Goal: Task Accomplishment & Management: Use online tool/utility

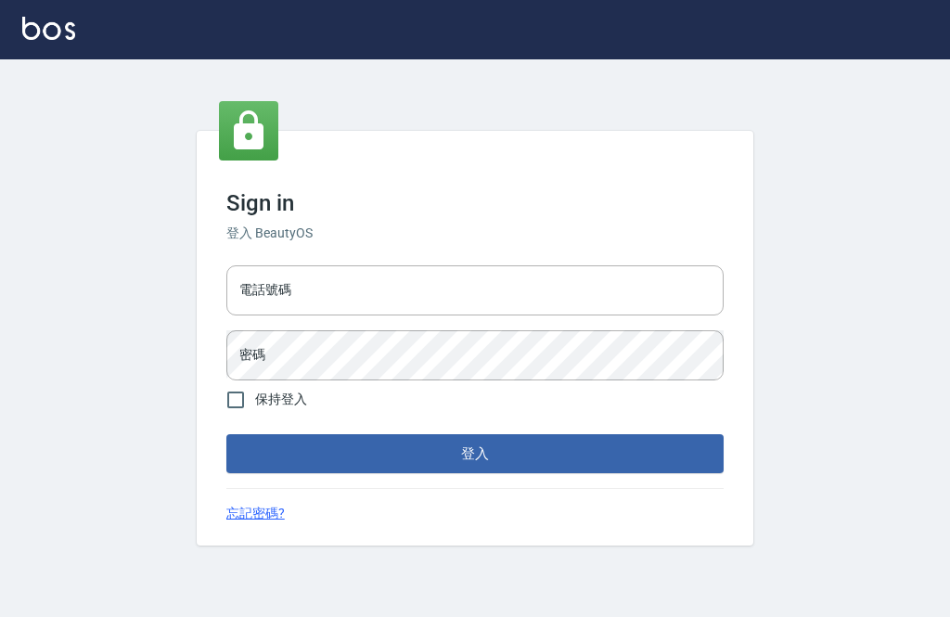
click at [434, 316] on input "電話號碼" at bounding box center [474, 290] width 497 height 50
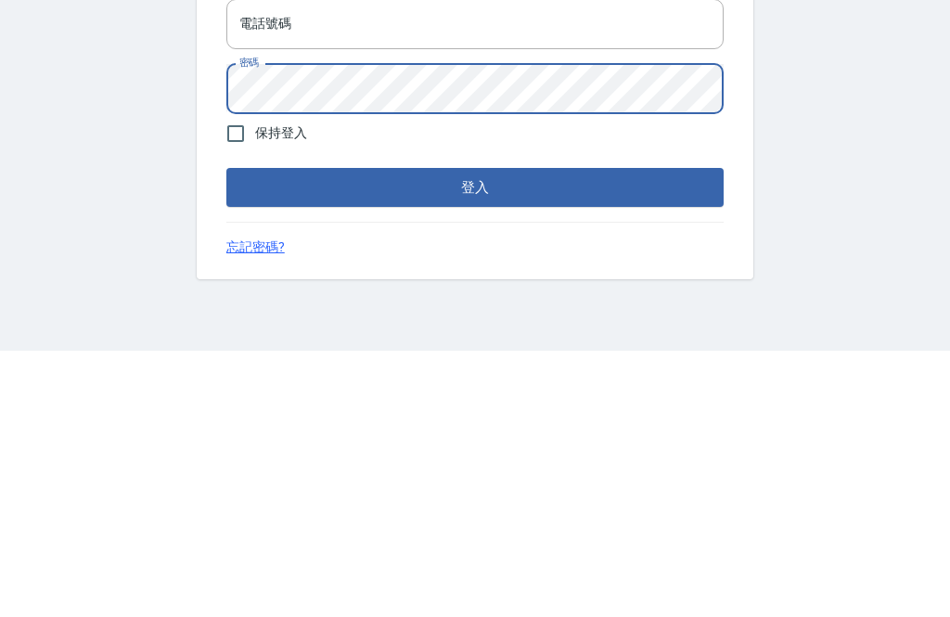
click at [615, 265] on input "電話號碼" at bounding box center [474, 290] width 497 height 50
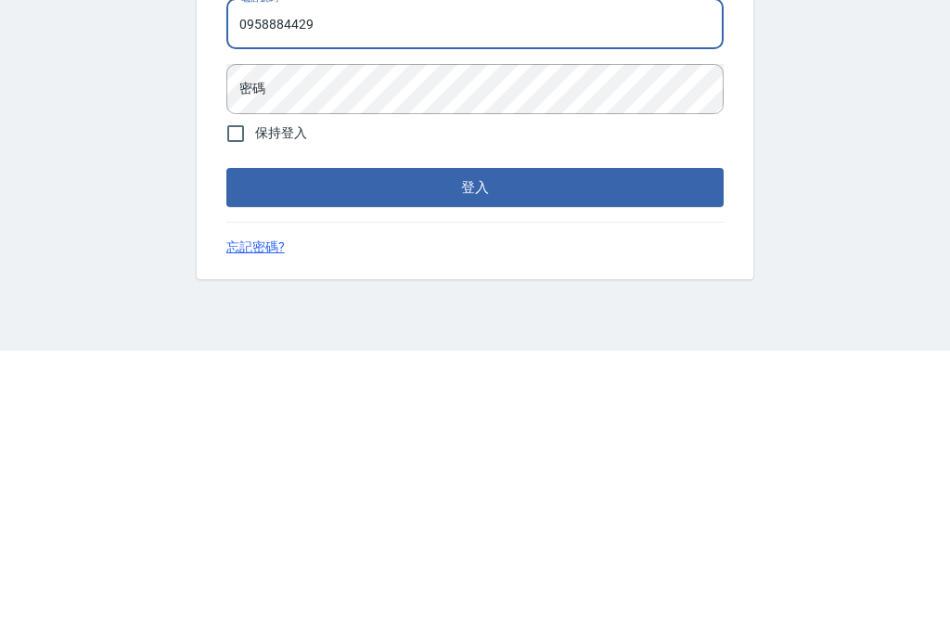
type input "0958884429"
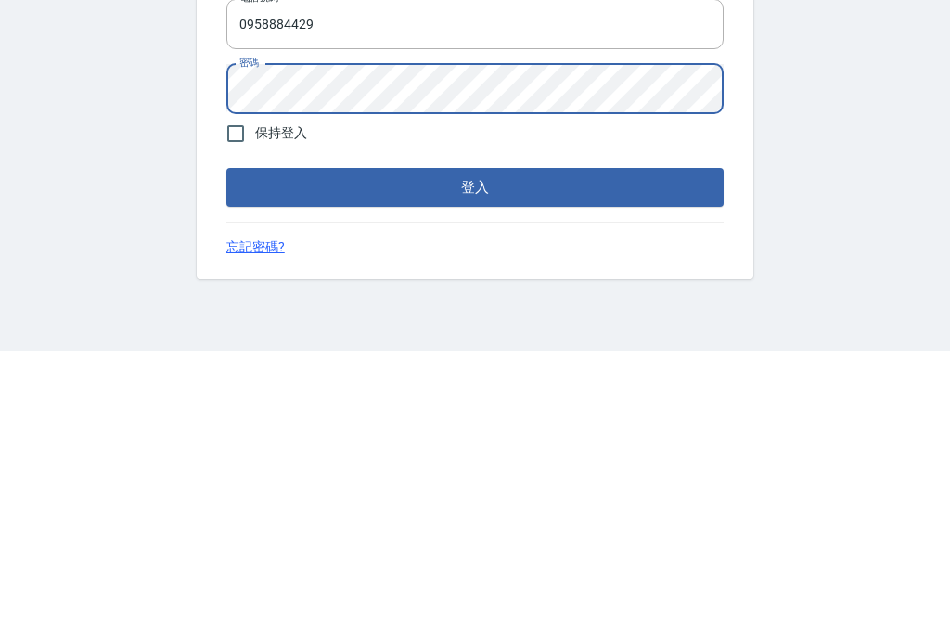
click at [543, 434] on button "登入" at bounding box center [474, 453] width 497 height 39
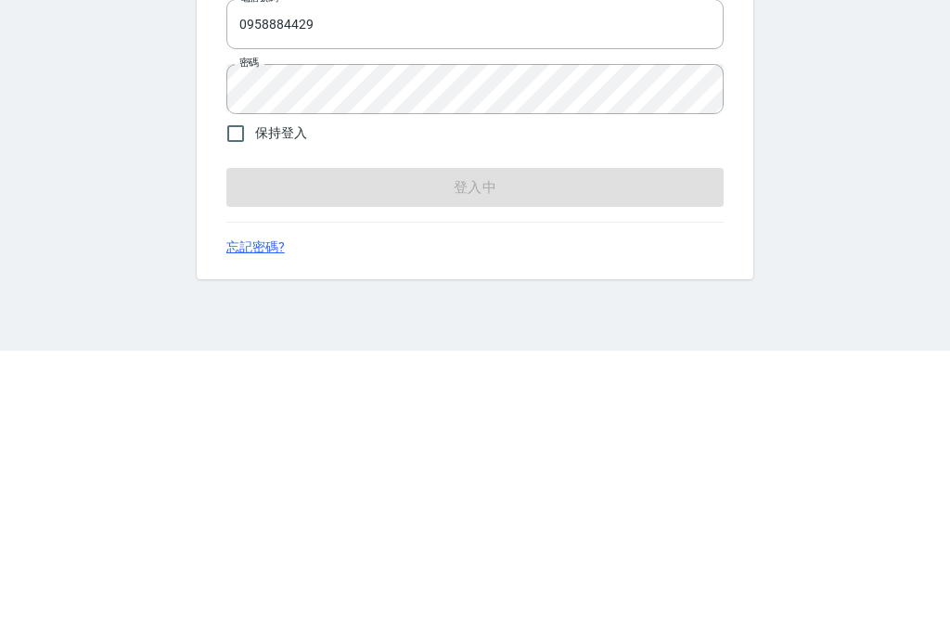
scroll to position [59, 0]
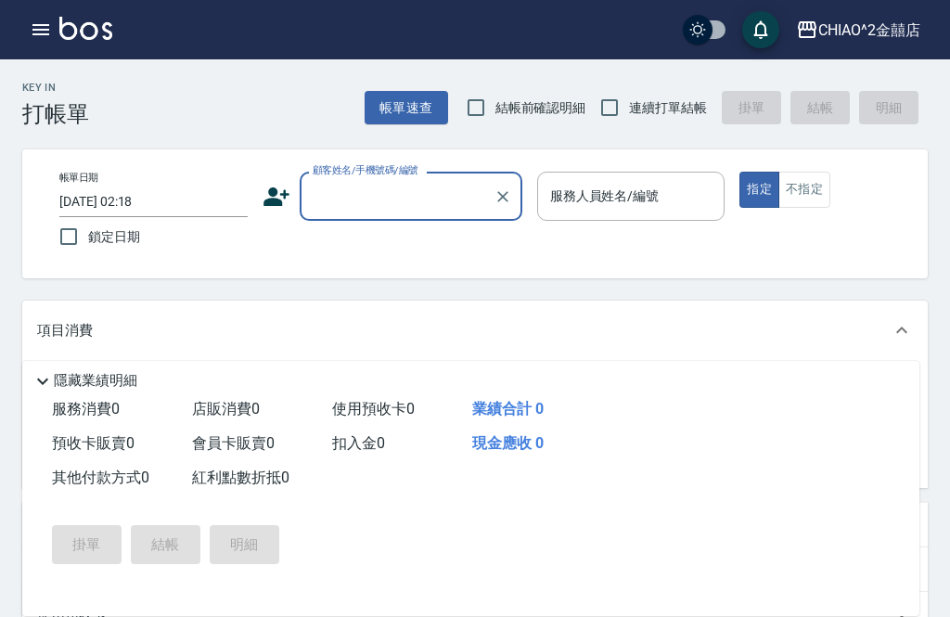
scroll to position [38, 0]
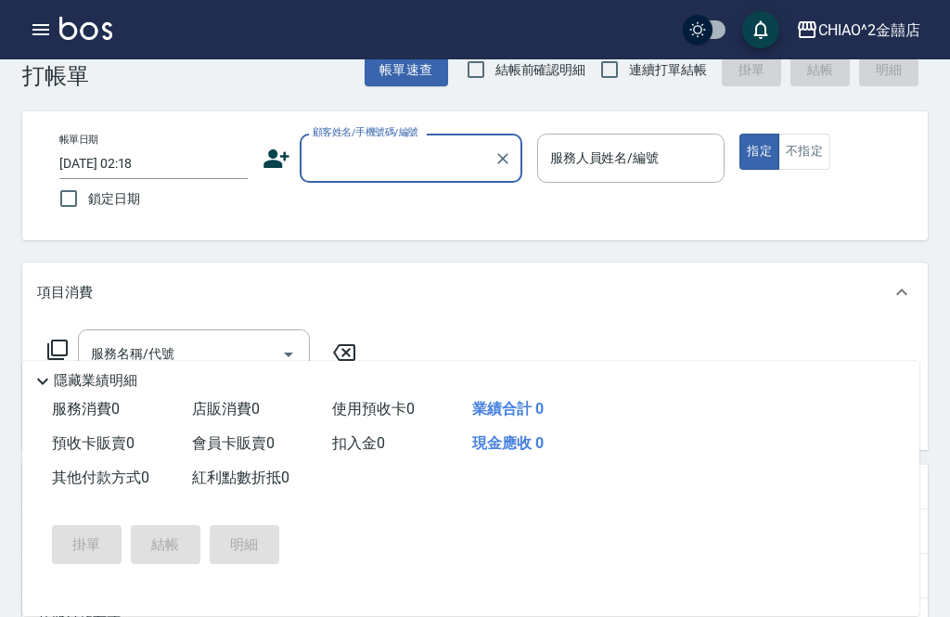
click at [113, 158] on input "[DATE] 02:18" at bounding box center [153, 163] width 188 height 31
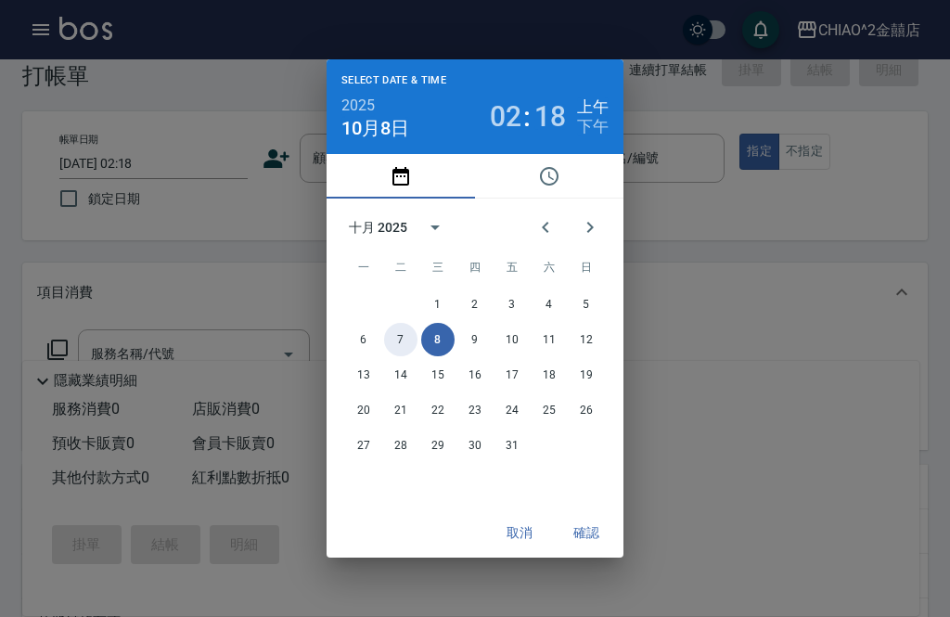
click at [395, 334] on button "7" at bounding box center [400, 339] width 33 height 33
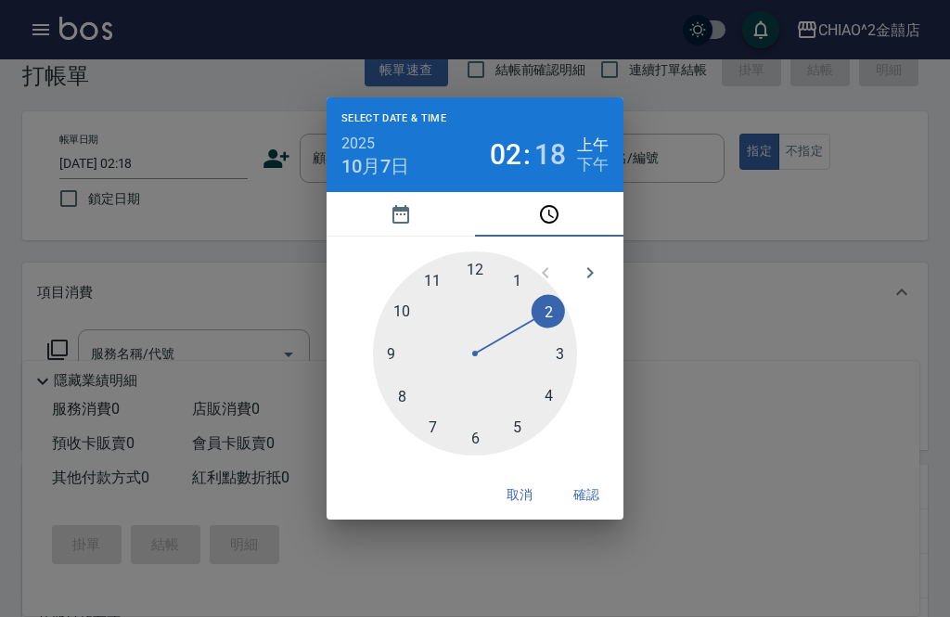
type input "[DATE] 02:18"
click at [596, 505] on button "確認" at bounding box center [586, 495] width 59 height 34
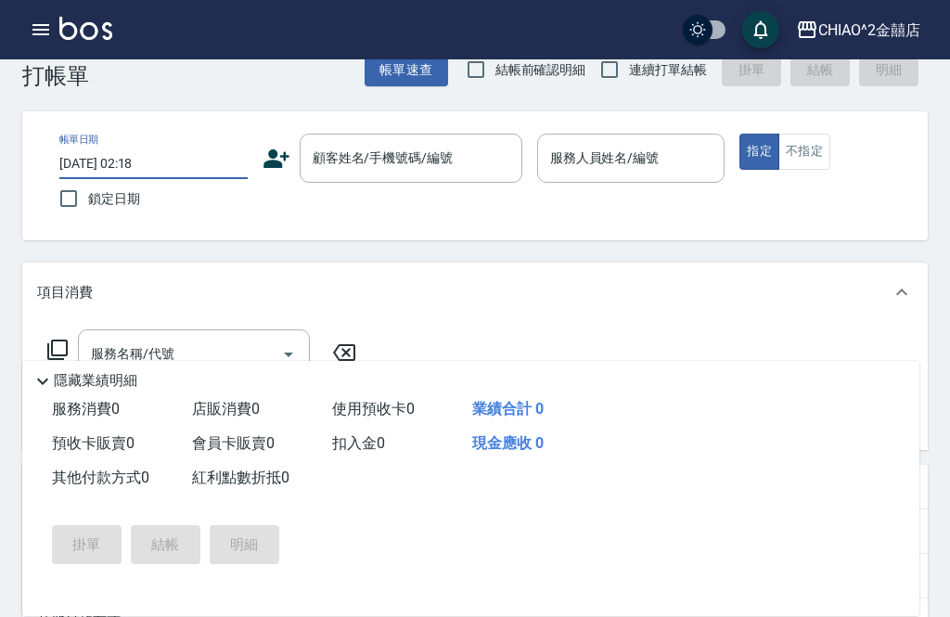
click at [78, 197] on input "鎖定日期" at bounding box center [68, 198] width 39 height 39
checkbox input "true"
click at [423, 161] on div "顧客姓名/手機號碼/編號 顧客姓名/手機號碼/編號" at bounding box center [411, 158] width 223 height 49
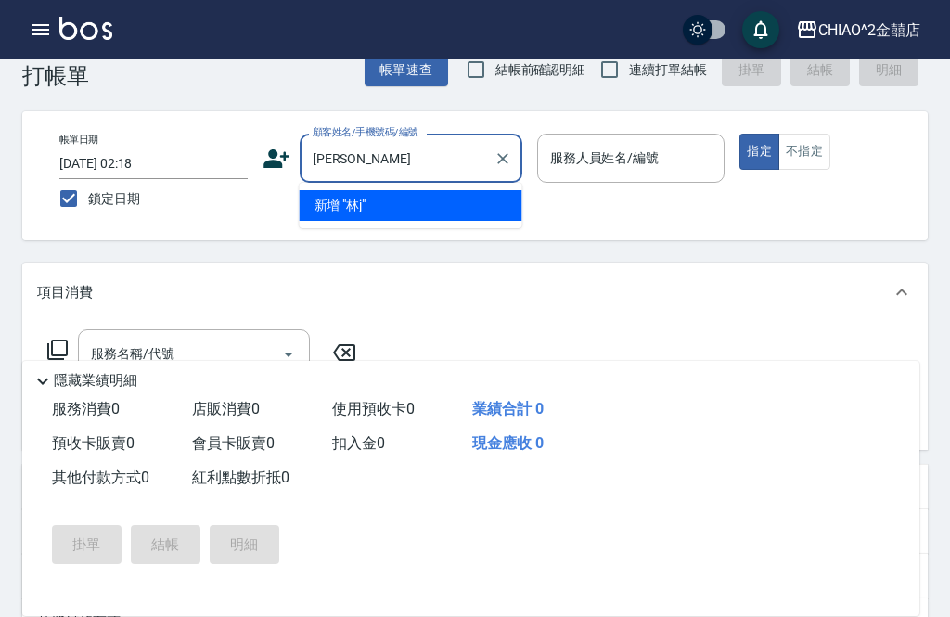
scroll to position [0, 0]
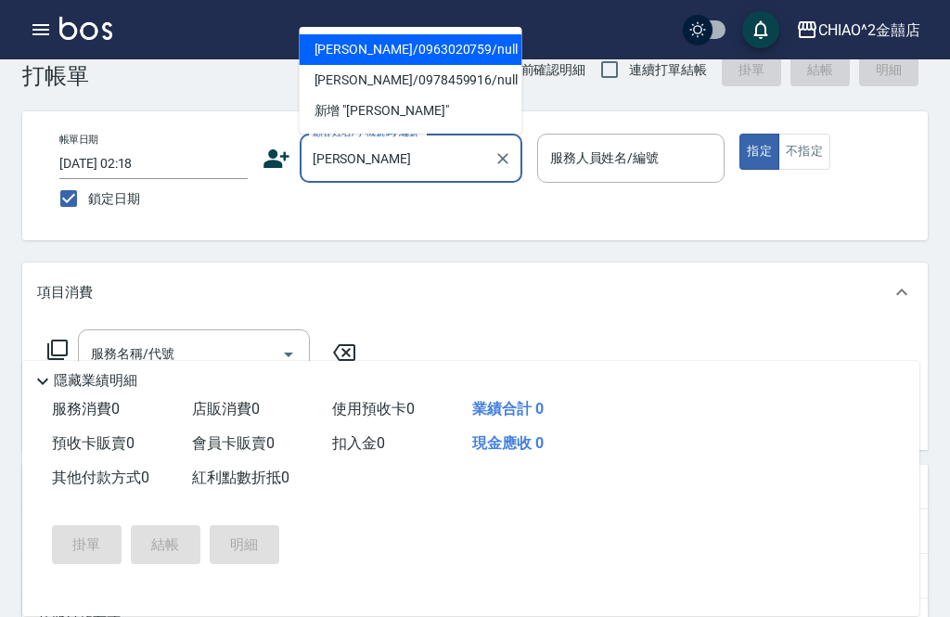
click at [472, 54] on li "[PERSON_NAME]/0963020759/null" at bounding box center [411, 49] width 223 height 31
type input "[PERSON_NAME]/0963020759/null"
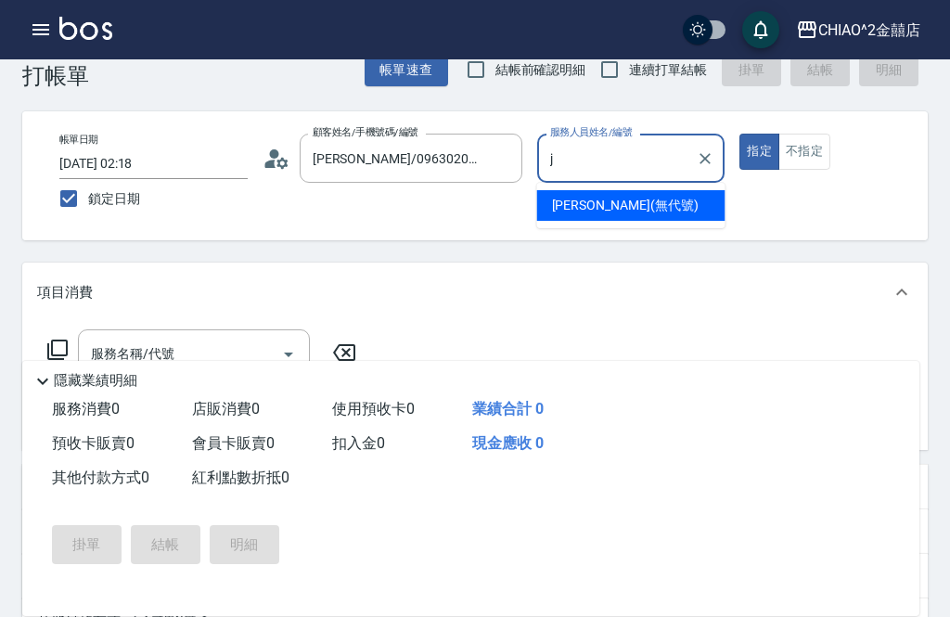
click at [668, 218] on div "[PERSON_NAME] (無代號)" at bounding box center [631, 205] width 188 height 31
type input "[PERSON_NAME](無代號)"
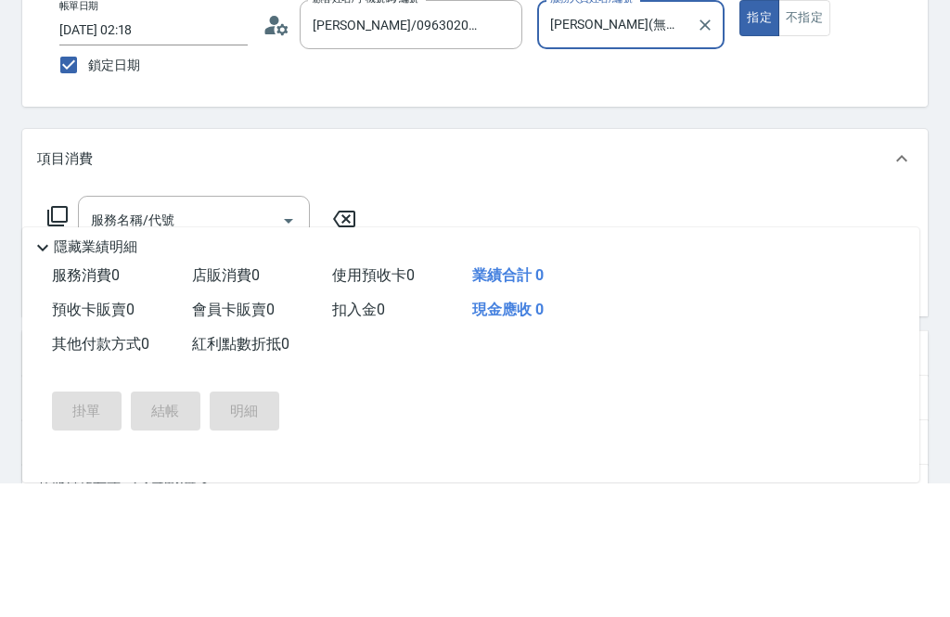
click at [113, 338] on input "服務名稱/代號" at bounding box center [179, 354] width 187 height 32
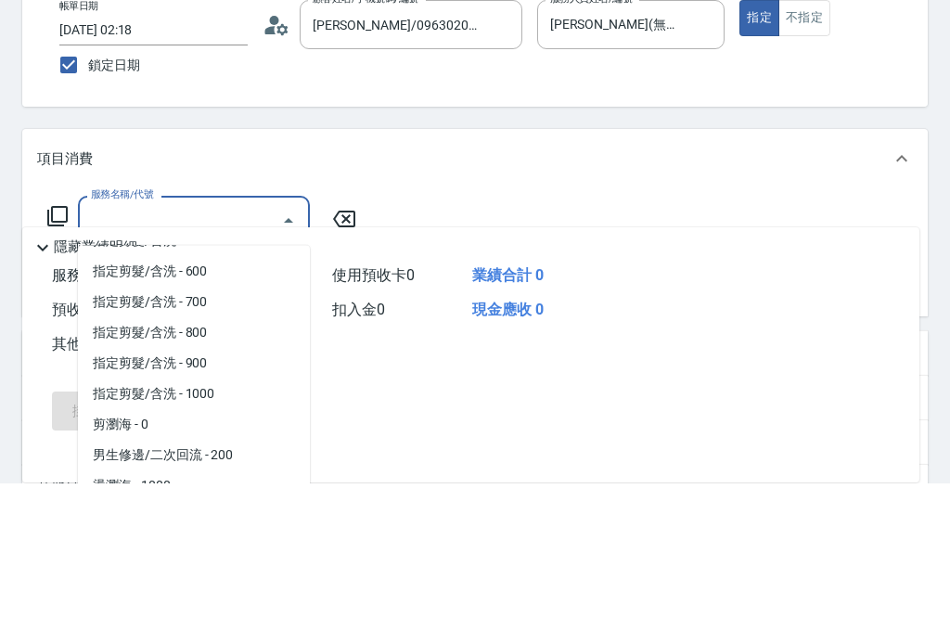
scroll to position [99, 0]
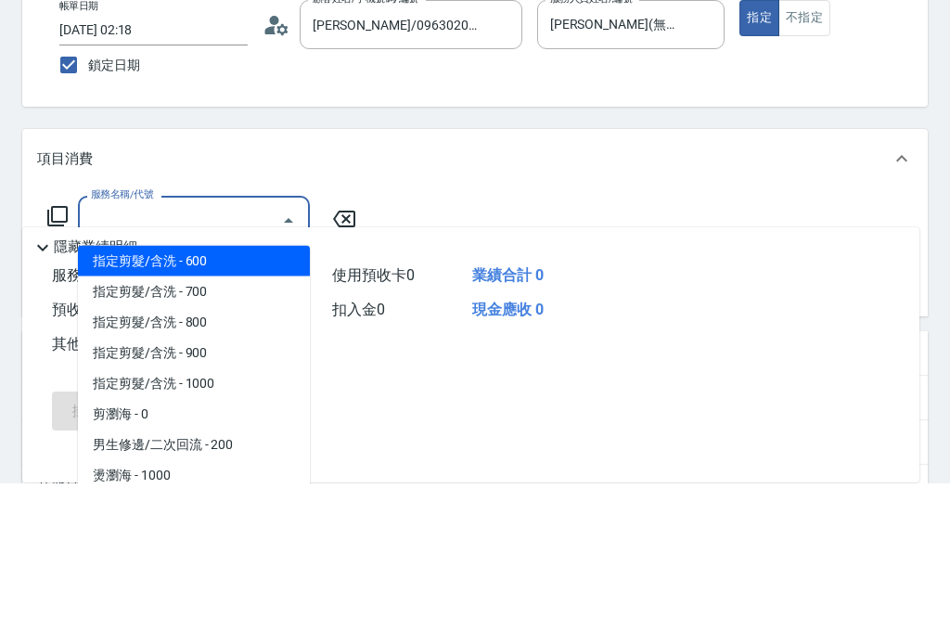
click at [227, 380] on span "指定剪髮/含洗 - 600" at bounding box center [194, 395] width 232 height 31
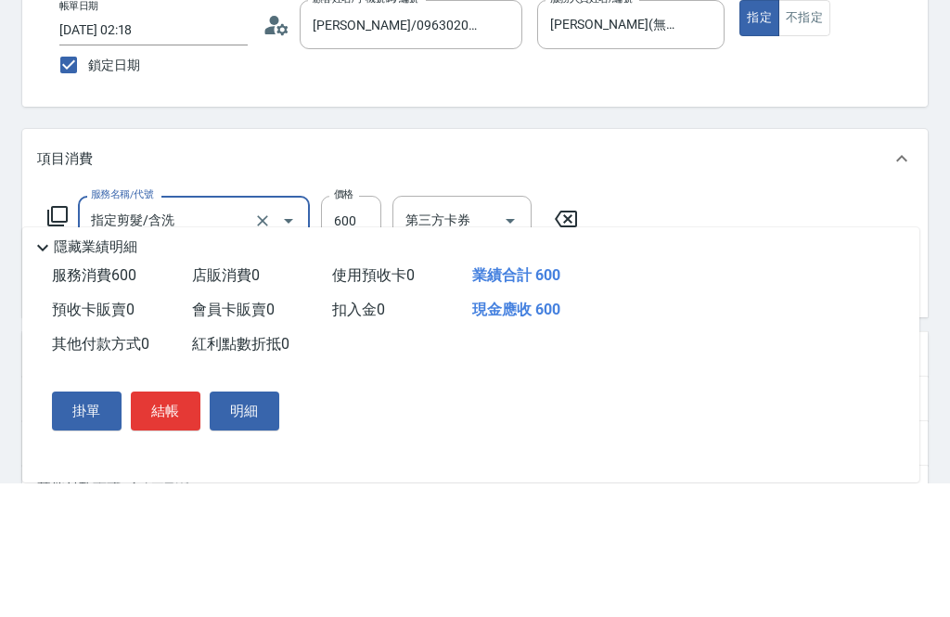
type input "指定剪髮/含洗"
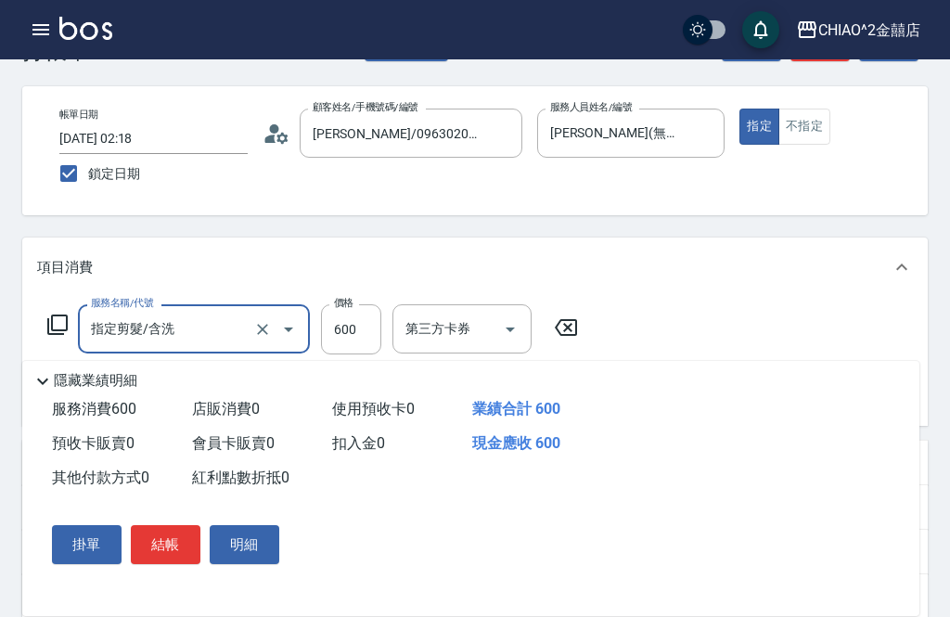
scroll to position [45, 0]
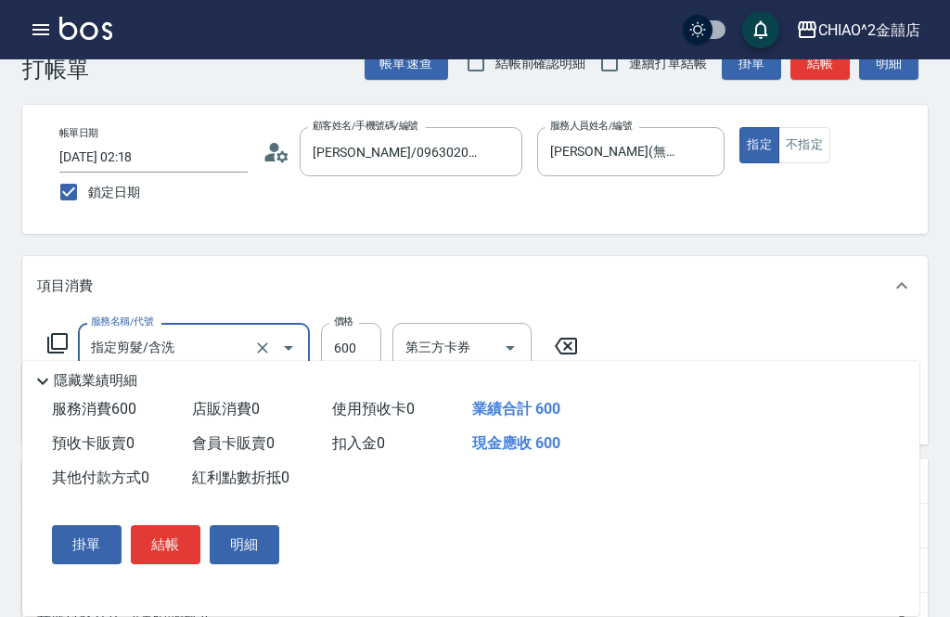
click at [161, 564] on button "結帳" at bounding box center [166, 544] width 70 height 39
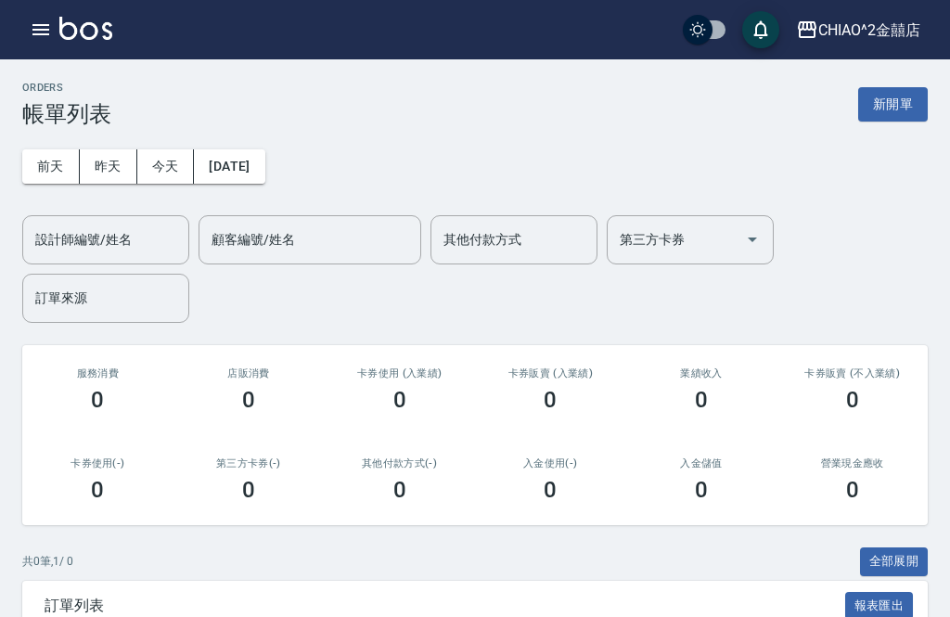
click at [887, 118] on button "新開單" at bounding box center [893, 104] width 70 height 34
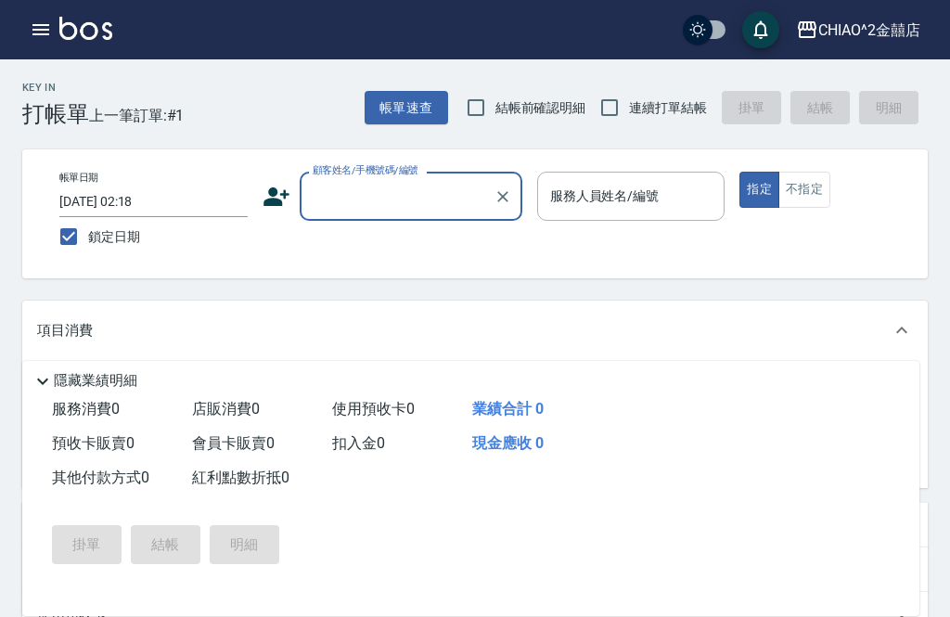
click at [381, 208] on input "顧客姓名/手機號碼/編號" at bounding box center [397, 196] width 178 height 32
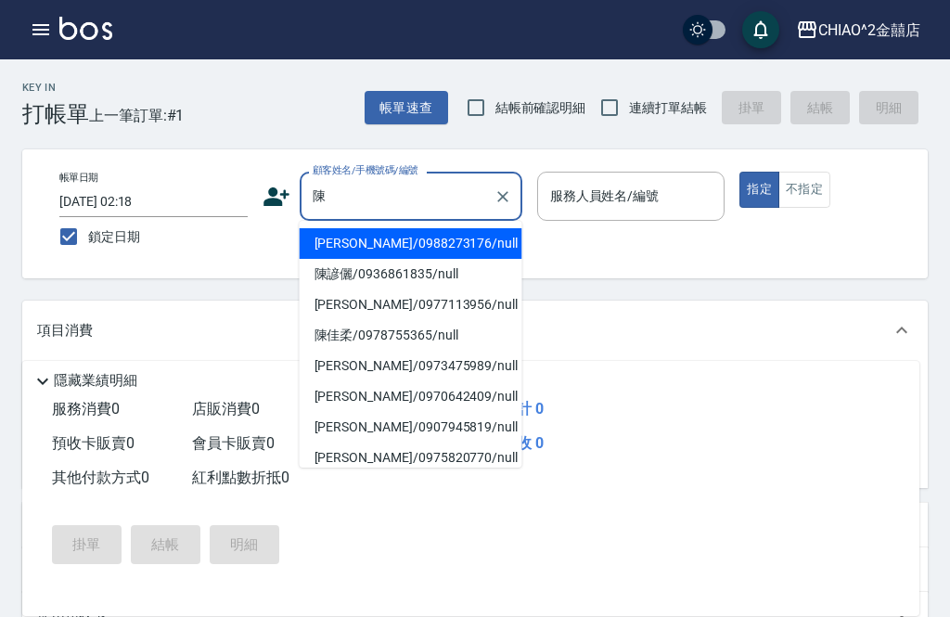
click at [390, 247] on li "[PERSON_NAME]/0988273176/null" at bounding box center [411, 243] width 223 height 31
type input "[PERSON_NAME]/0988273176/null"
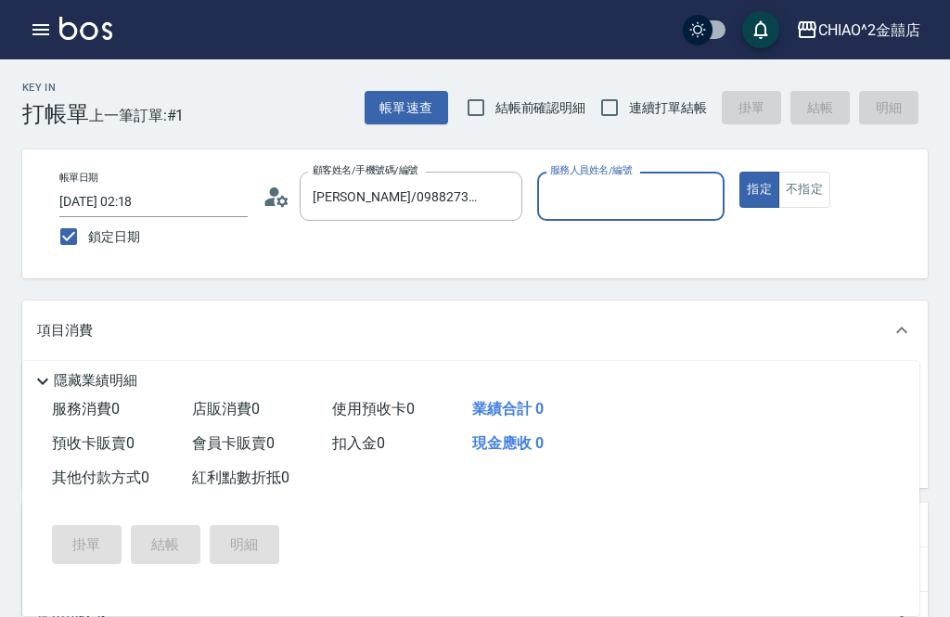
click at [816, 190] on button "不指定" at bounding box center [805, 190] width 52 height 36
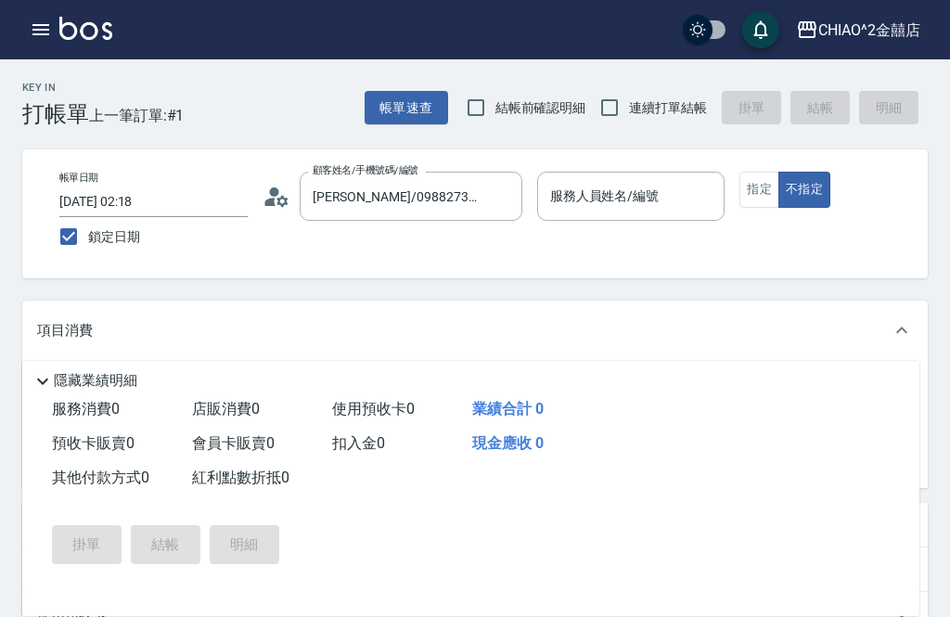
click at [662, 198] on input "服務人員姓名/編號" at bounding box center [632, 196] width 172 height 32
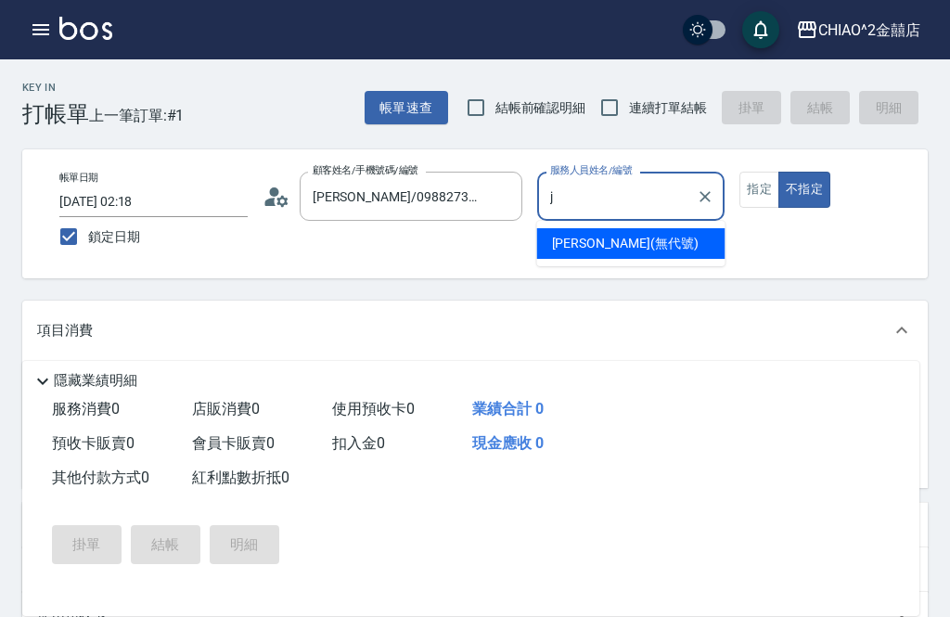
click at [622, 246] on span "[PERSON_NAME] (無代號)" at bounding box center [625, 243] width 147 height 19
type input "[PERSON_NAME](無代號)"
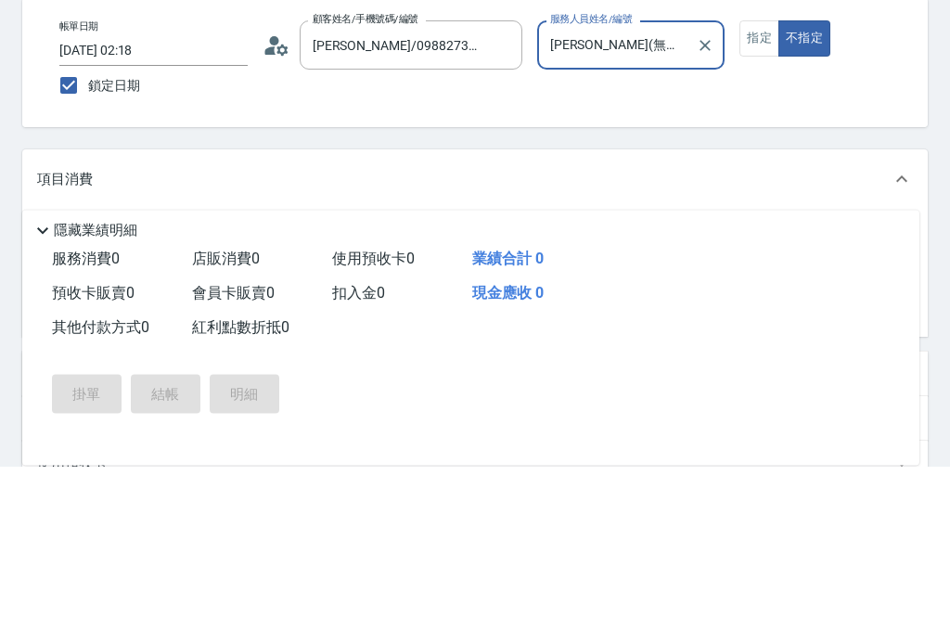
click at [104, 367] on div "服務名稱/代號 服務名稱/代號" at bounding box center [194, 391] width 232 height 49
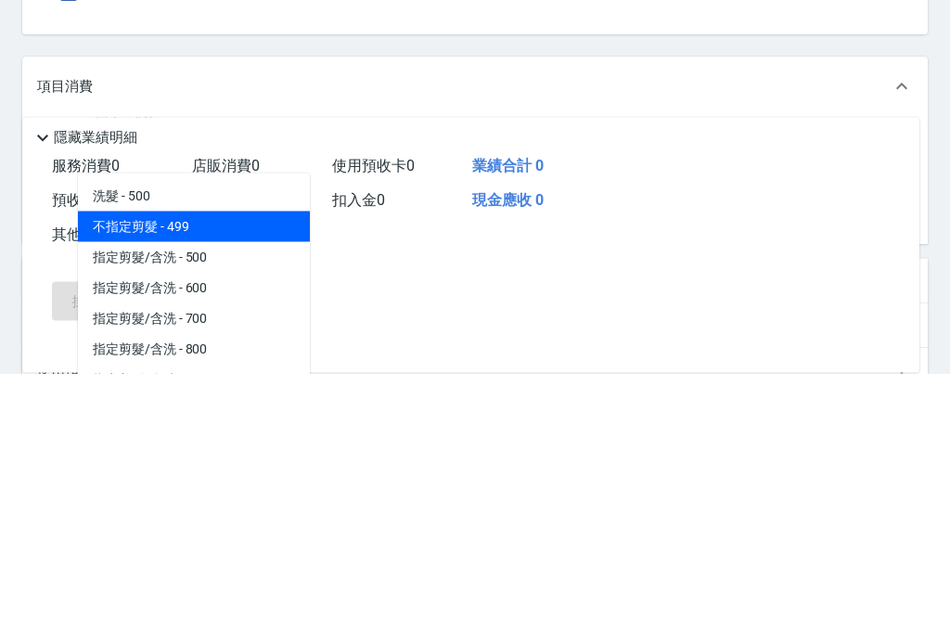
click at [100, 456] on span "不指定剪髮 - 499" at bounding box center [194, 471] width 232 height 31
type input "不指定剪髮"
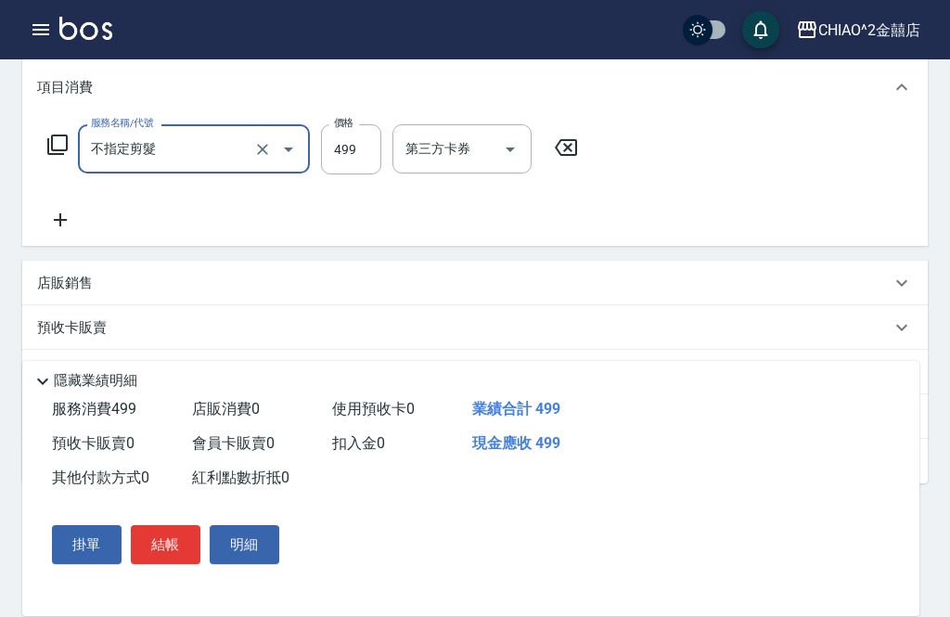
scroll to position [327, 0]
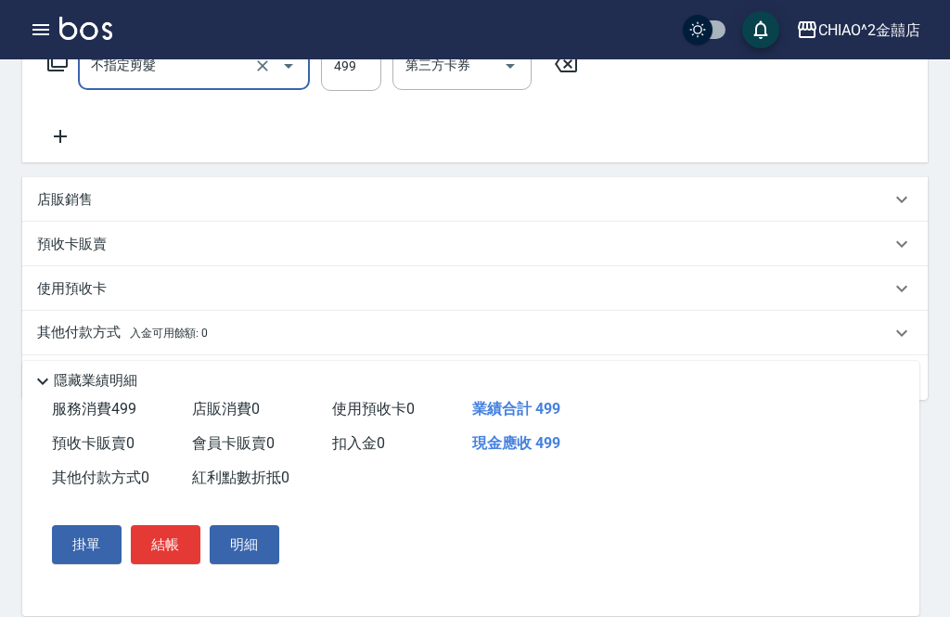
click at [106, 337] on p "其他付款方式 入金可用餘額: 0" at bounding box center [122, 333] width 171 height 20
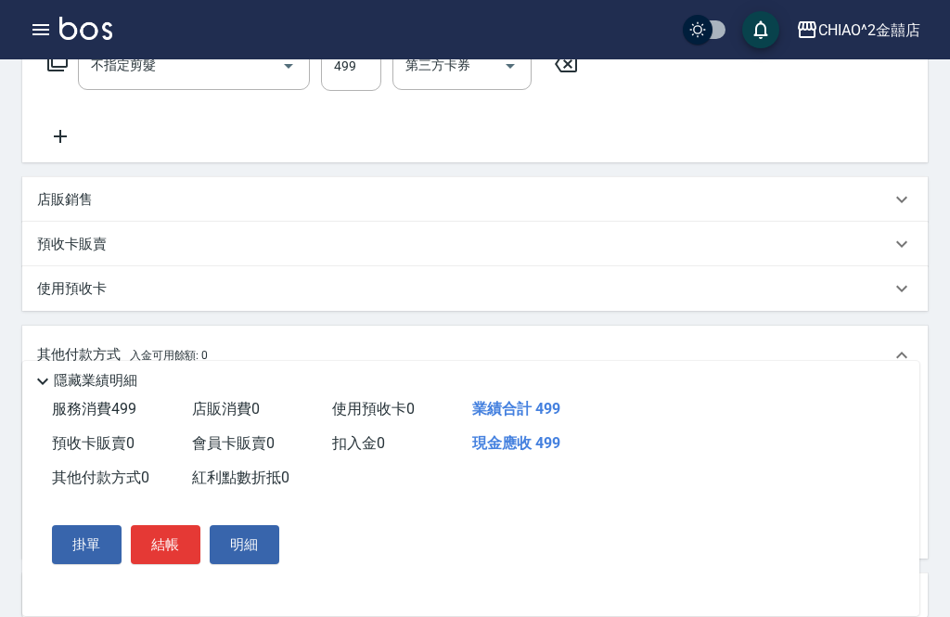
scroll to position [0, 0]
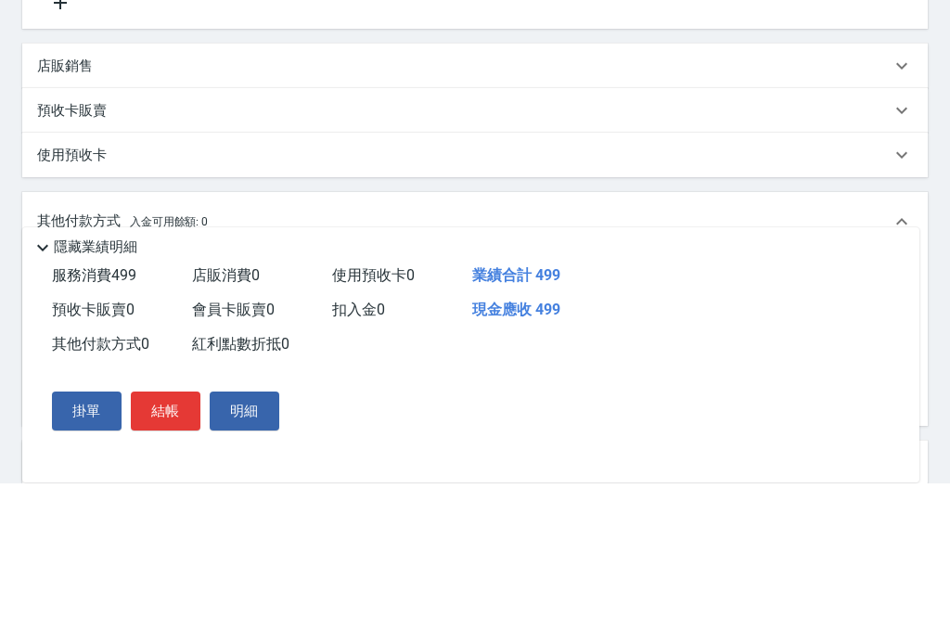
click at [111, 401] on input "其他付款方式" at bounding box center [152, 417] width 215 height 32
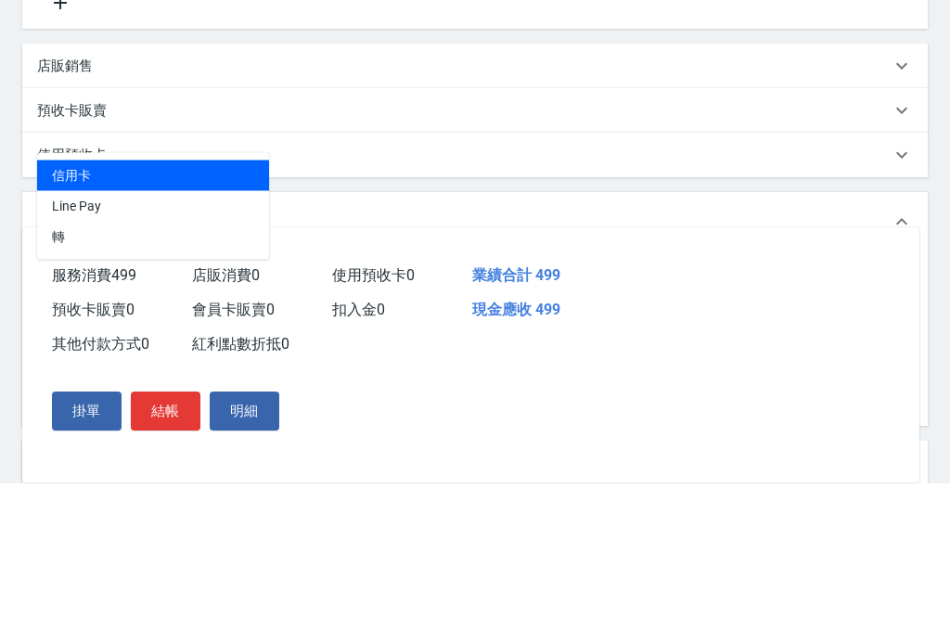
click at [60, 325] on span "Line Pay" at bounding box center [153, 340] width 232 height 31
type input "Line Pay"
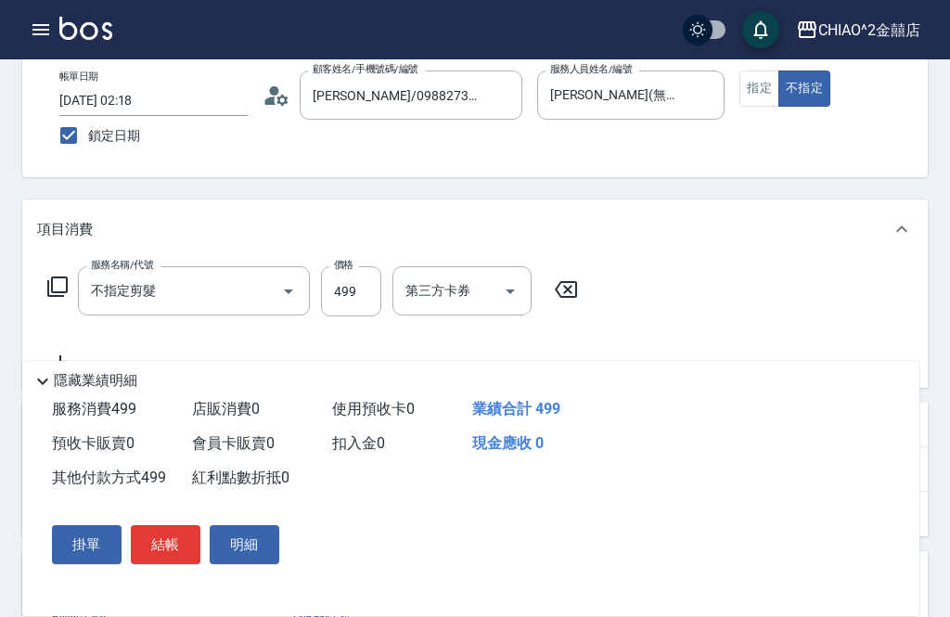
scroll to position [100, 0]
type input "499"
click at [164, 564] on button "結帳" at bounding box center [166, 544] width 70 height 39
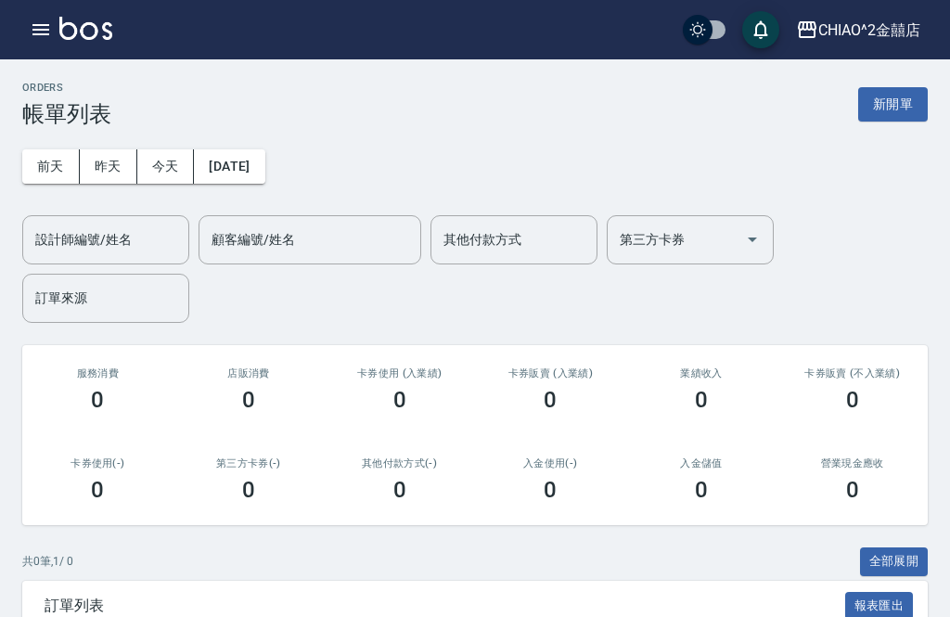
click at [899, 110] on button "新開單" at bounding box center [893, 104] width 70 height 34
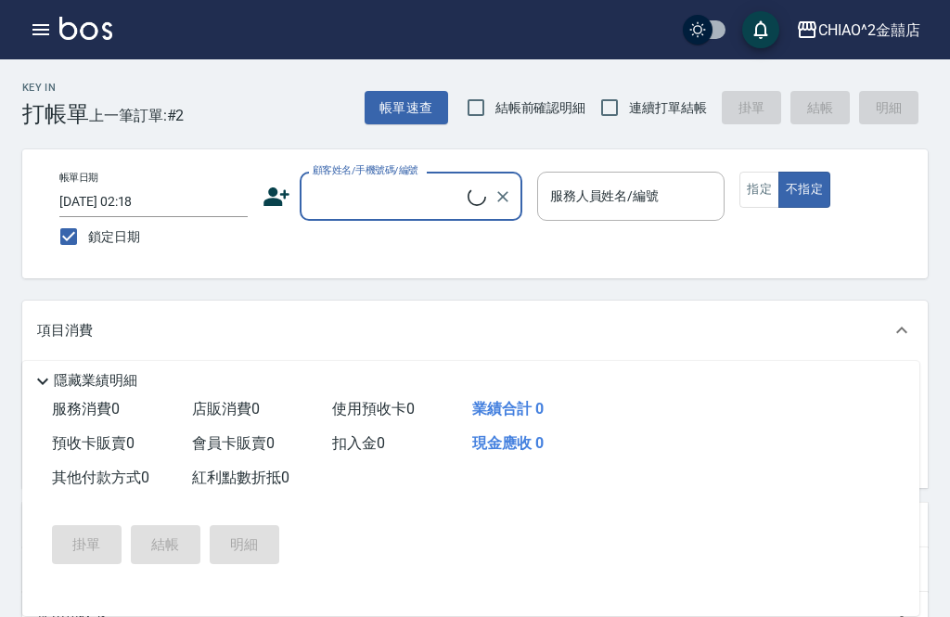
click at [415, 189] on input "顧客姓名/手機號碼/編號" at bounding box center [388, 196] width 160 height 32
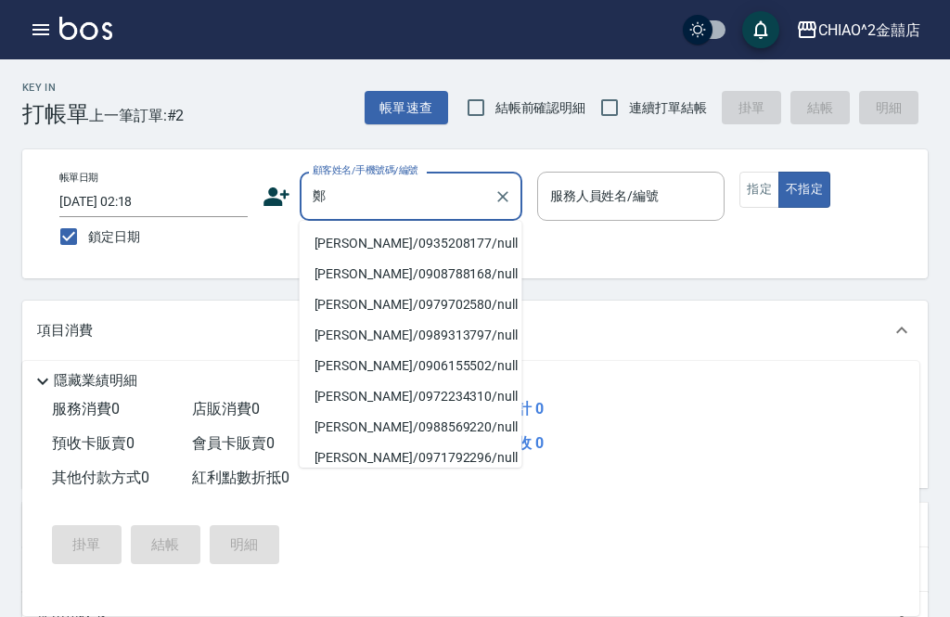
click at [421, 247] on li "[PERSON_NAME]/0935208177/null" at bounding box center [411, 243] width 223 height 31
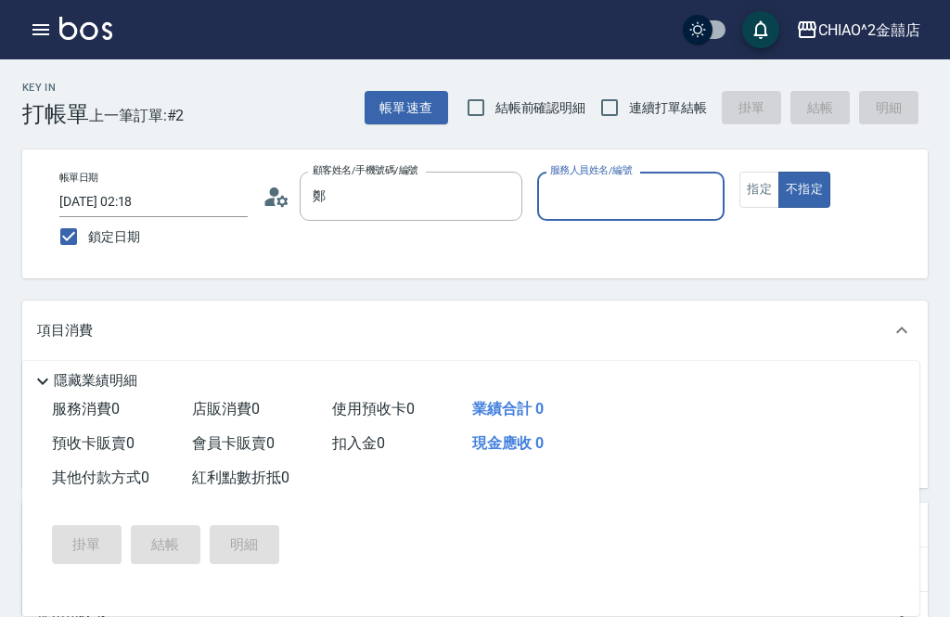
type input "[PERSON_NAME]/0935208177/null"
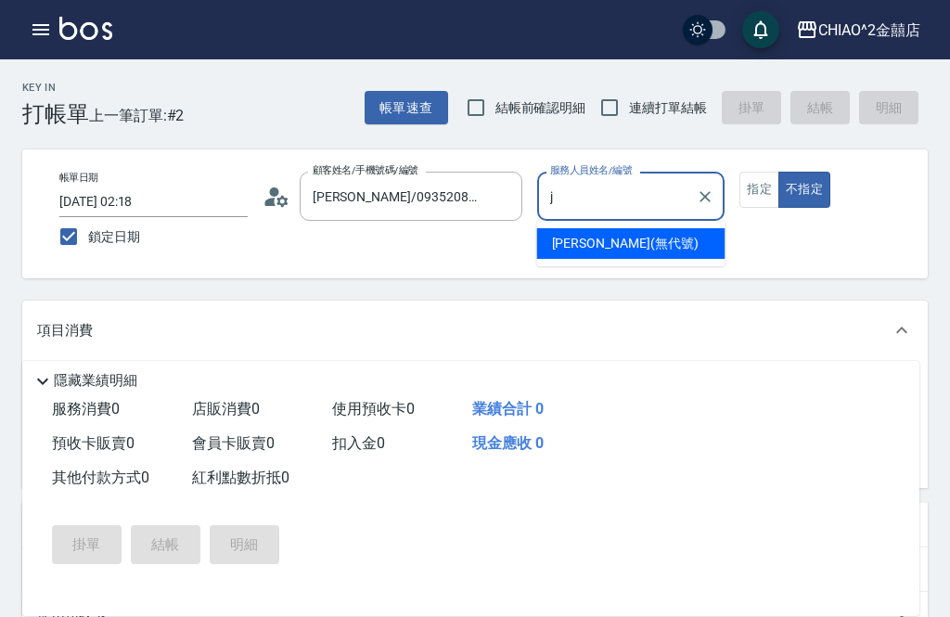
click at [623, 244] on span "[PERSON_NAME] (無代號)" at bounding box center [625, 243] width 147 height 19
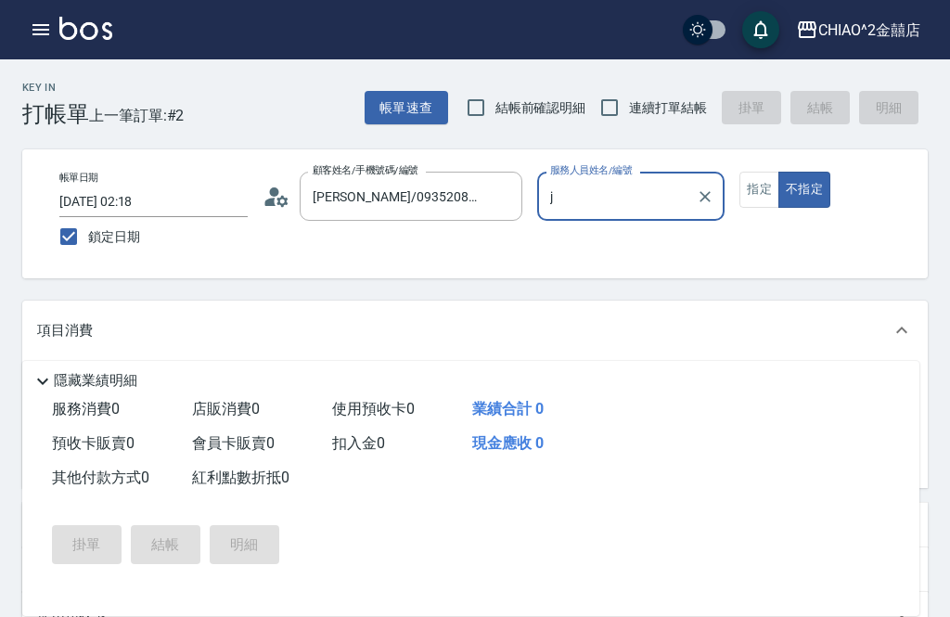
type input "[PERSON_NAME](無代號)"
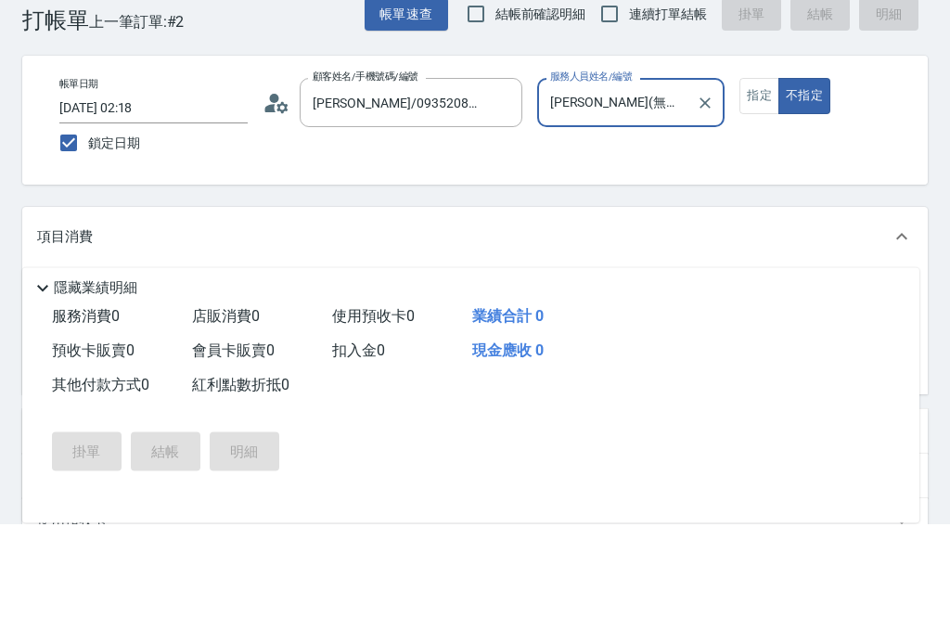
click at [127, 367] on div "服務名稱/代號 服務名稱/代號" at bounding box center [194, 391] width 232 height 49
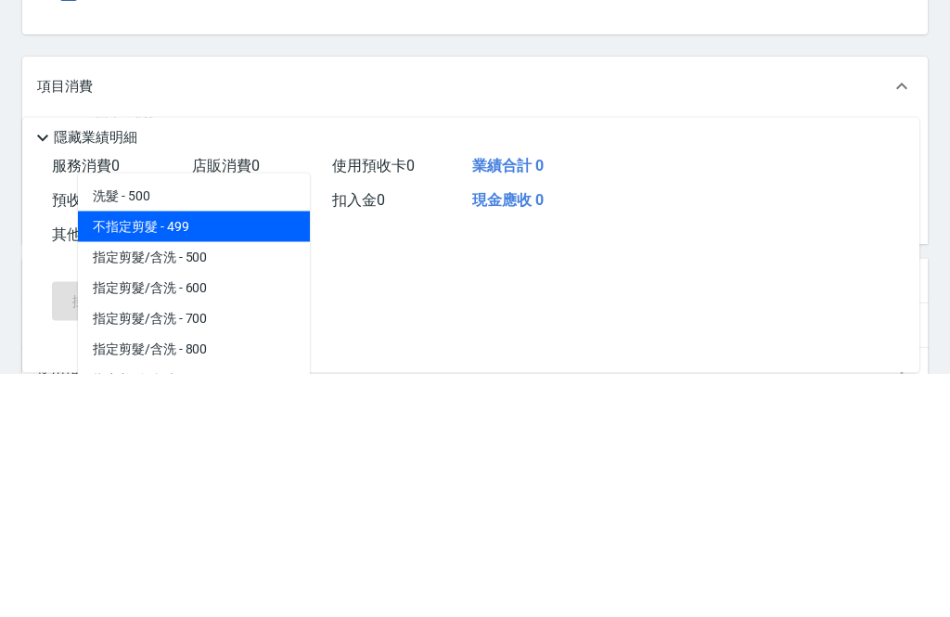
click at [128, 456] on span "不指定剪髮 - 499" at bounding box center [194, 471] width 232 height 31
type input "不指定剪髮"
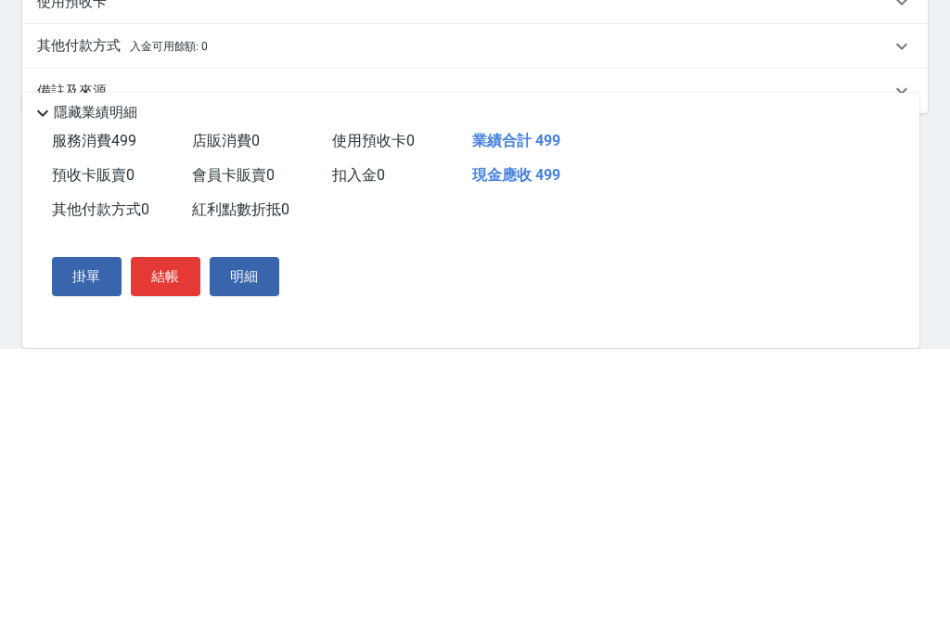
scroll to position [386, 0]
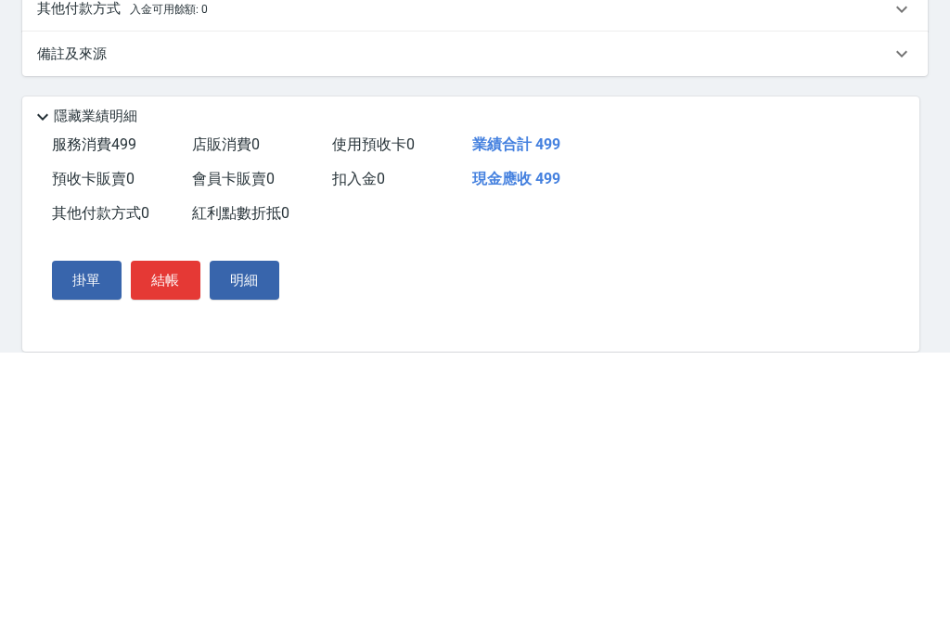
click at [58, 251] on div "其他付款方式 入金可用餘額: 0" at bounding box center [475, 273] width 906 height 45
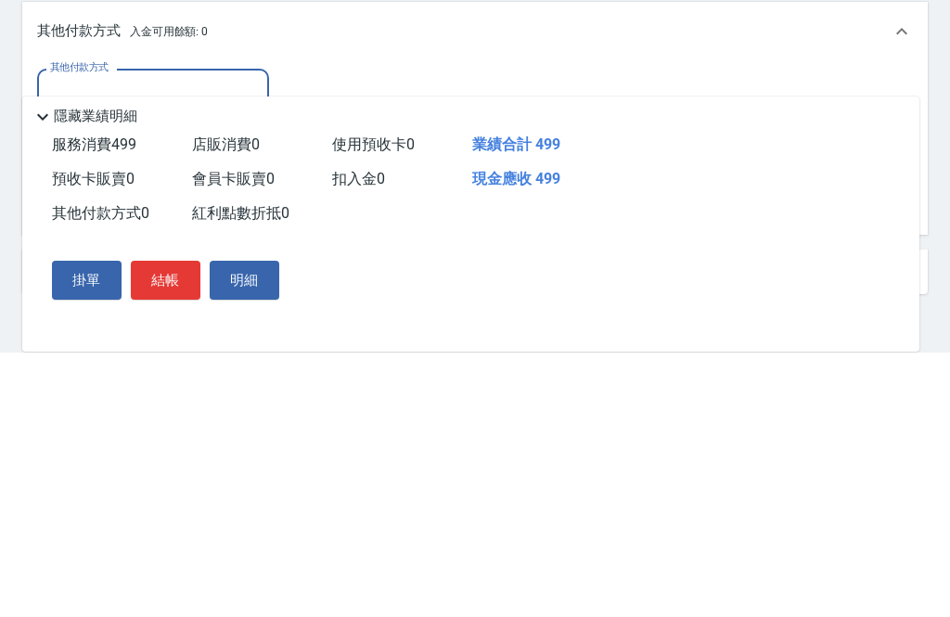
scroll to position [0, 0]
click at [66, 341] on input "其他付款方式" at bounding box center [152, 357] width 215 height 32
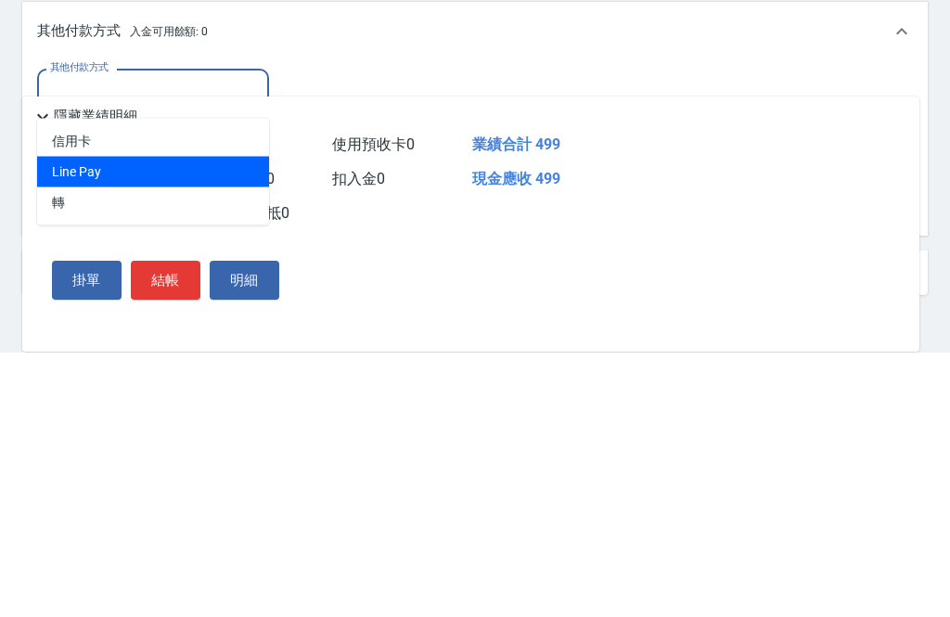
click at [84, 421] on span "Line Pay" at bounding box center [153, 436] width 232 height 31
type input "Line Pay"
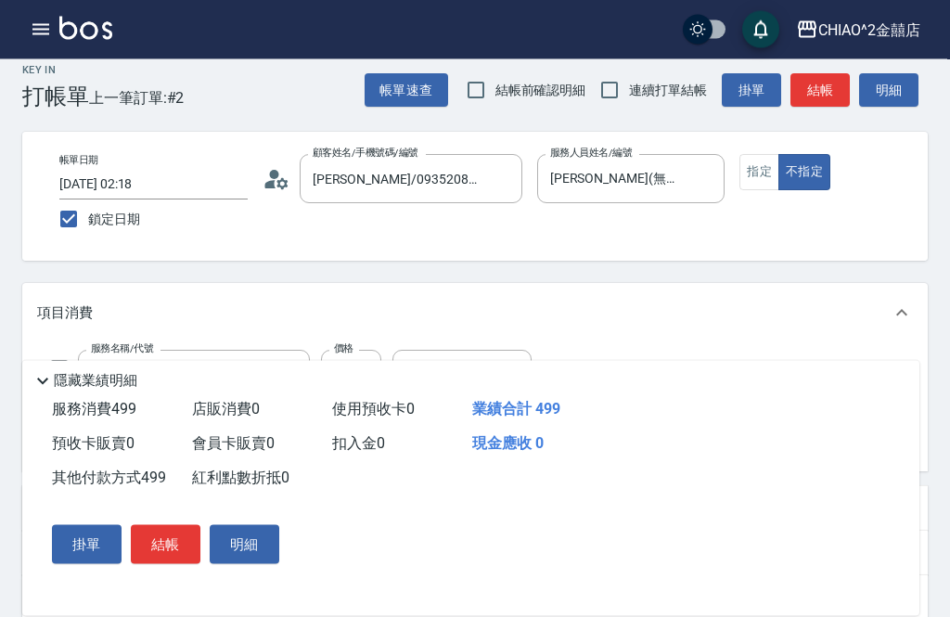
scroll to position [35, 0]
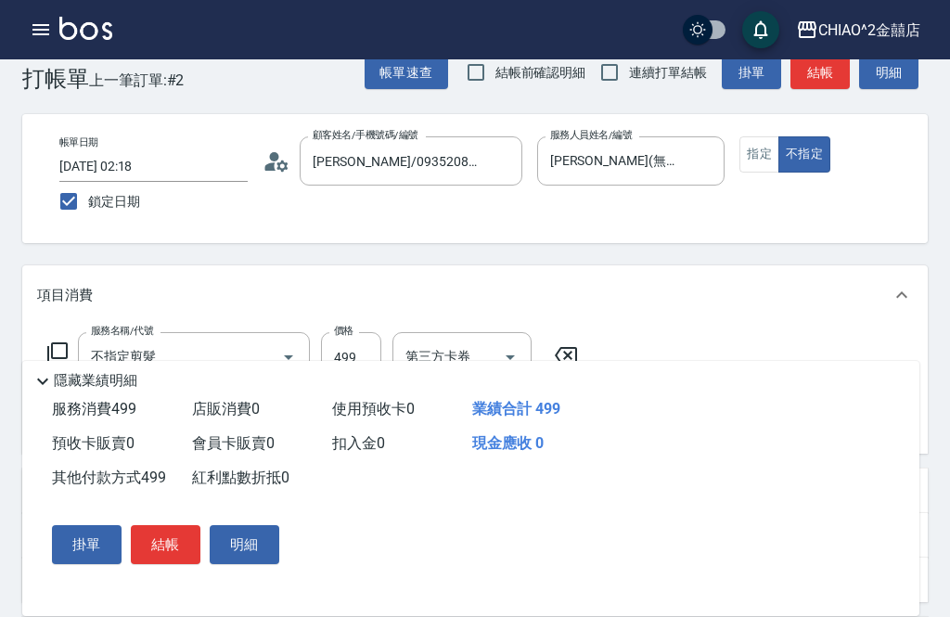
type input "499"
click at [162, 564] on button "結帳" at bounding box center [166, 544] width 70 height 39
